Goal: Task Accomplishment & Management: Use online tool/utility

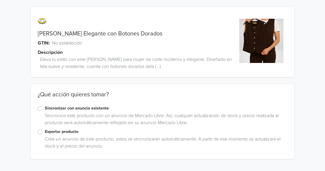
click at [45, 109] on label "Sincronizar con anuncio existente" at bounding box center [166, 108] width 243 height 6
click at [0, 0] on input "Sincronizar con anuncio existente" at bounding box center [0, 0] width 0 height 0
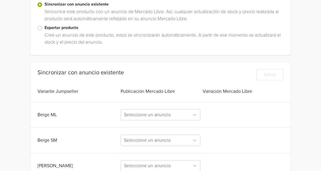
scroll to position [147, 0]
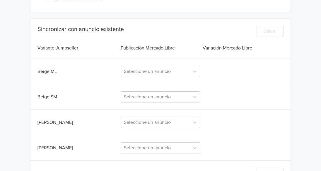
click at [147, 71] on div at bounding box center [155, 71] width 63 height 8
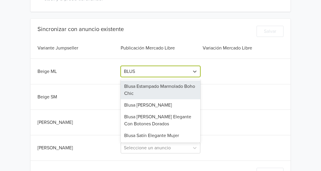
type input "BLUSA"
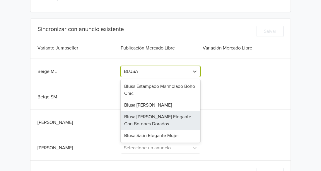
click at [151, 118] on div "Blusa [PERSON_NAME] Elegante Con Botones Dorados" at bounding box center [161, 120] width 80 height 19
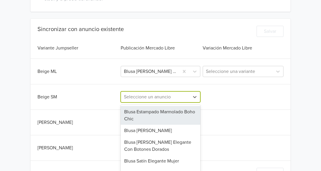
click at [149, 99] on div "7 results available. Use Up and Down to choose options, press Enter to select t…" at bounding box center [161, 96] width 80 height 11
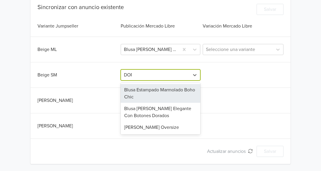
type input "[PERSON_NAME]"
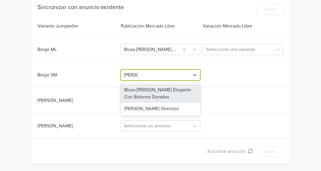
click at [149, 99] on div "Blusa [PERSON_NAME] Elegante Con Botones Dorados" at bounding box center [161, 93] width 80 height 19
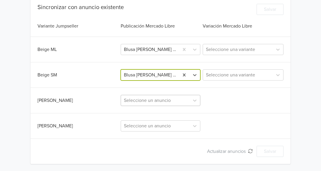
click at [146, 103] on div at bounding box center [155, 100] width 63 height 8
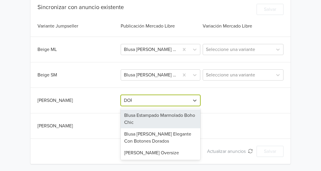
type input "[PERSON_NAME]"
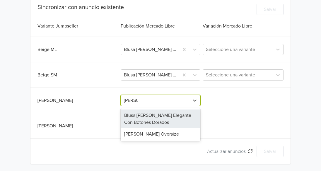
click at [158, 119] on div "Blusa [PERSON_NAME] Elegante Con Botones Dorados" at bounding box center [161, 118] width 80 height 19
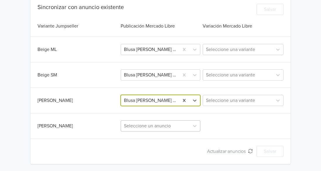
click at [146, 131] on div "Seleccione un anuncio" at bounding box center [161, 125] width 80 height 11
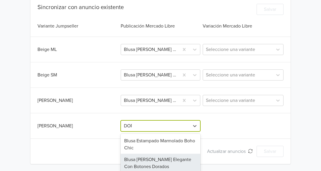
type input "[PERSON_NAME]"
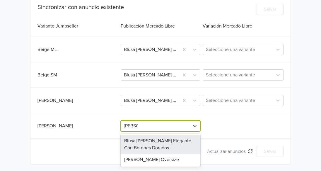
click at [146, 145] on div "Blusa [PERSON_NAME] Elegante Con Botones Dorados" at bounding box center [161, 144] width 80 height 19
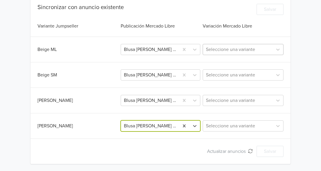
click at [218, 48] on div at bounding box center [238, 49] width 64 height 8
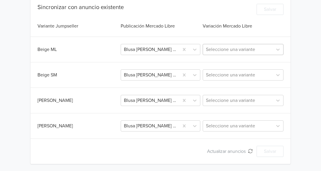
click at [239, 50] on div at bounding box center [238, 49] width 64 height 8
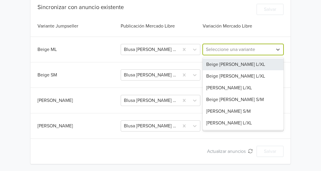
click at [239, 64] on div "Beige [PERSON_NAME] L/XL" at bounding box center [243, 65] width 81 height 12
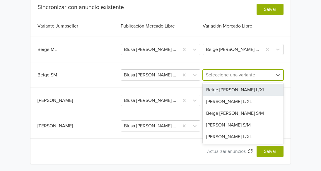
click at [221, 75] on div at bounding box center [238, 75] width 64 height 8
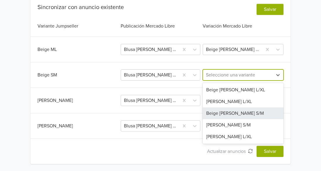
click at [238, 113] on div "Beige [PERSON_NAME] S/M" at bounding box center [243, 113] width 81 height 12
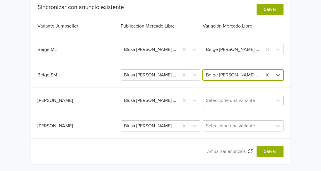
click at [226, 102] on div at bounding box center [238, 100] width 64 height 8
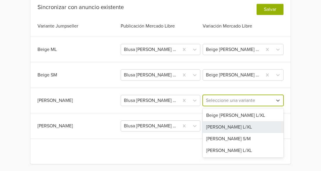
click at [237, 128] on div "[PERSON_NAME] L/XL" at bounding box center [243, 127] width 81 height 12
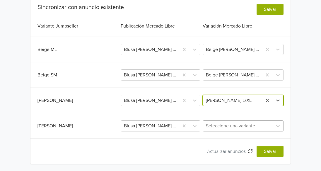
click at [223, 125] on div at bounding box center [238, 126] width 64 height 8
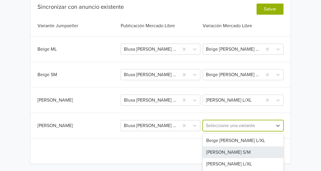
click at [215, 155] on div "[PERSON_NAME] S/M" at bounding box center [243, 152] width 81 height 12
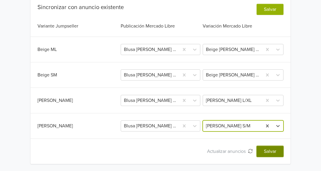
click at [268, 150] on button "Salvar" at bounding box center [269, 151] width 27 height 11
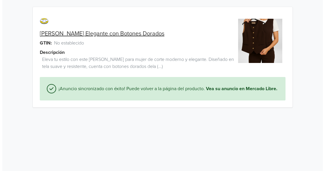
scroll to position [0, 0]
